Goal: Information Seeking & Learning: Find specific page/section

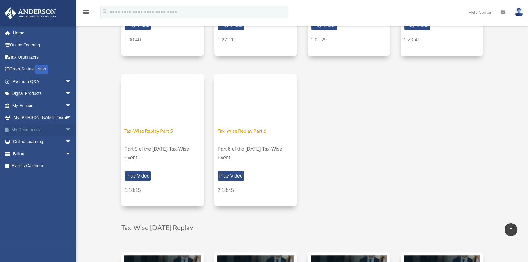
scroll to position [443, 0]
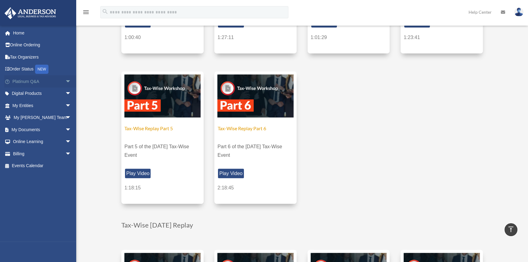
click at [45, 81] on link "Platinum Q&A arrow_drop_down" at bounding box center [42, 81] width 76 height 12
click at [65, 82] on span "arrow_drop_down" at bounding box center [71, 81] width 12 height 13
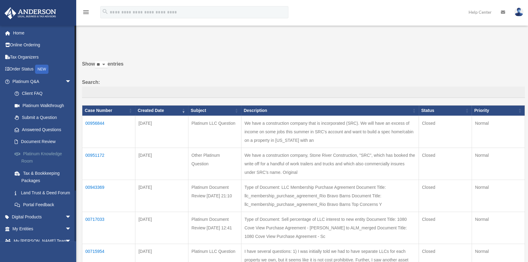
click at [30, 153] on link "Platinum Knowledge Room" at bounding box center [45, 158] width 72 height 20
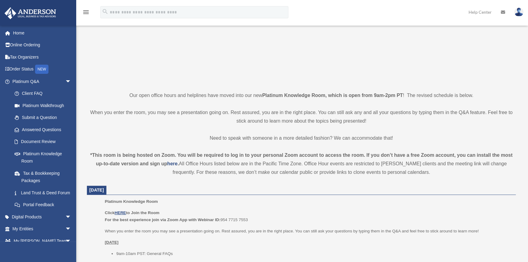
scroll to position [194, 0]
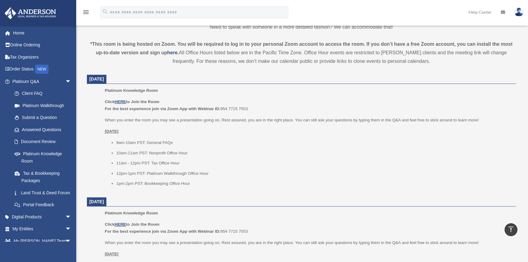
click at [123, 100] on u "HERE" at bounding box center [120, 101] width 11 height 5
